Goal: Transaction & Acquisition: Purchase product/service

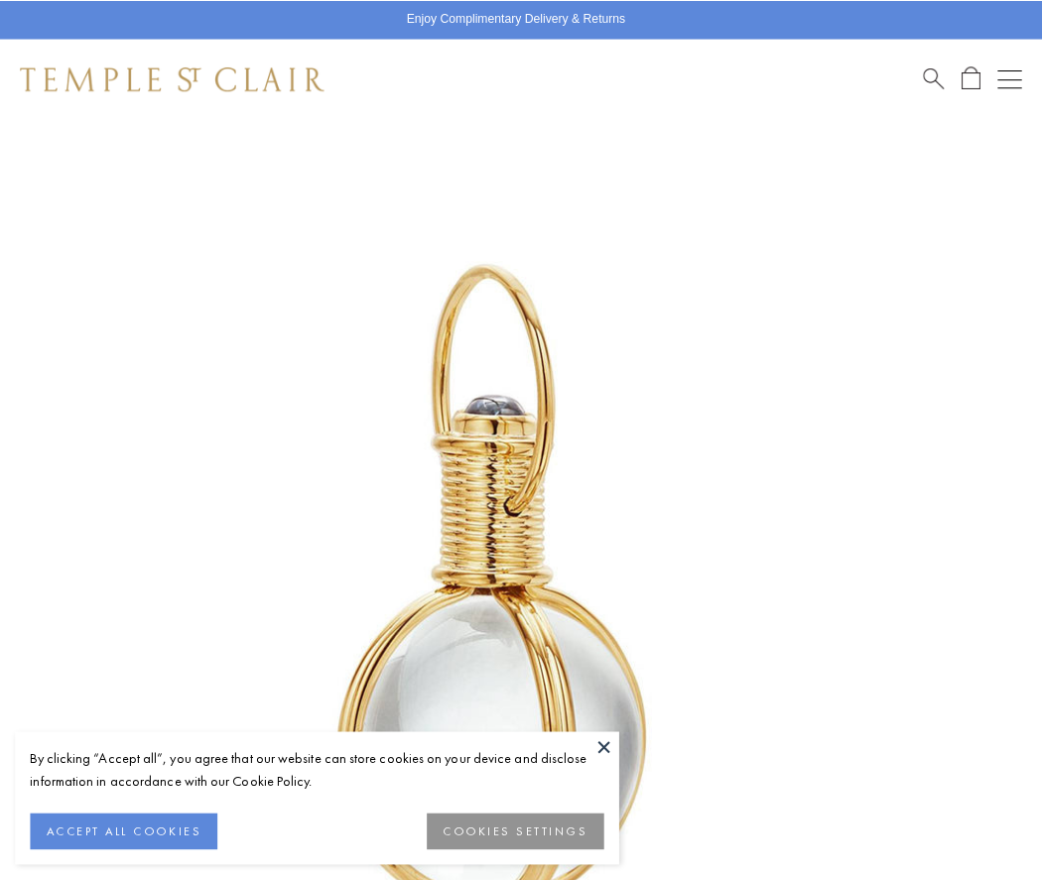
scroll to position [514, 0]
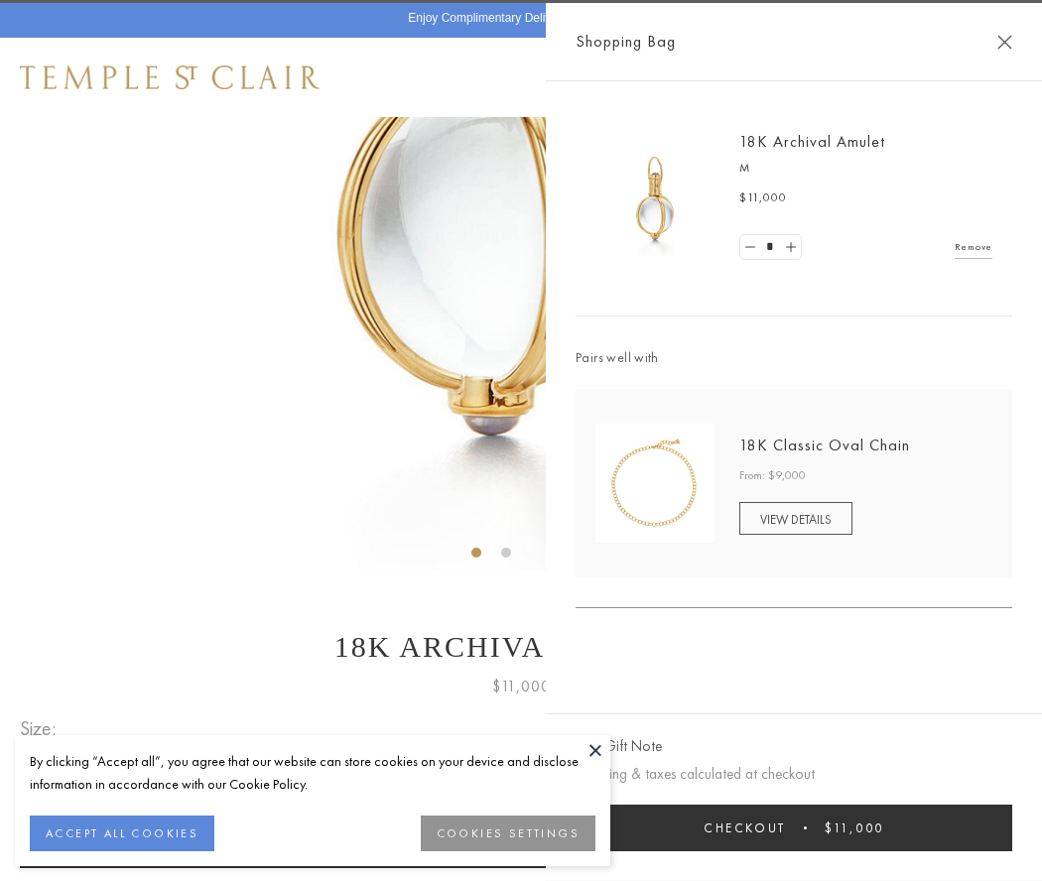
click at [794, 828] on button "Checkout $11,000" at bounding box center [794, 828] width 437 height 47
